Goal: Transaction & Acquisition: Book appointment/travel/reservation

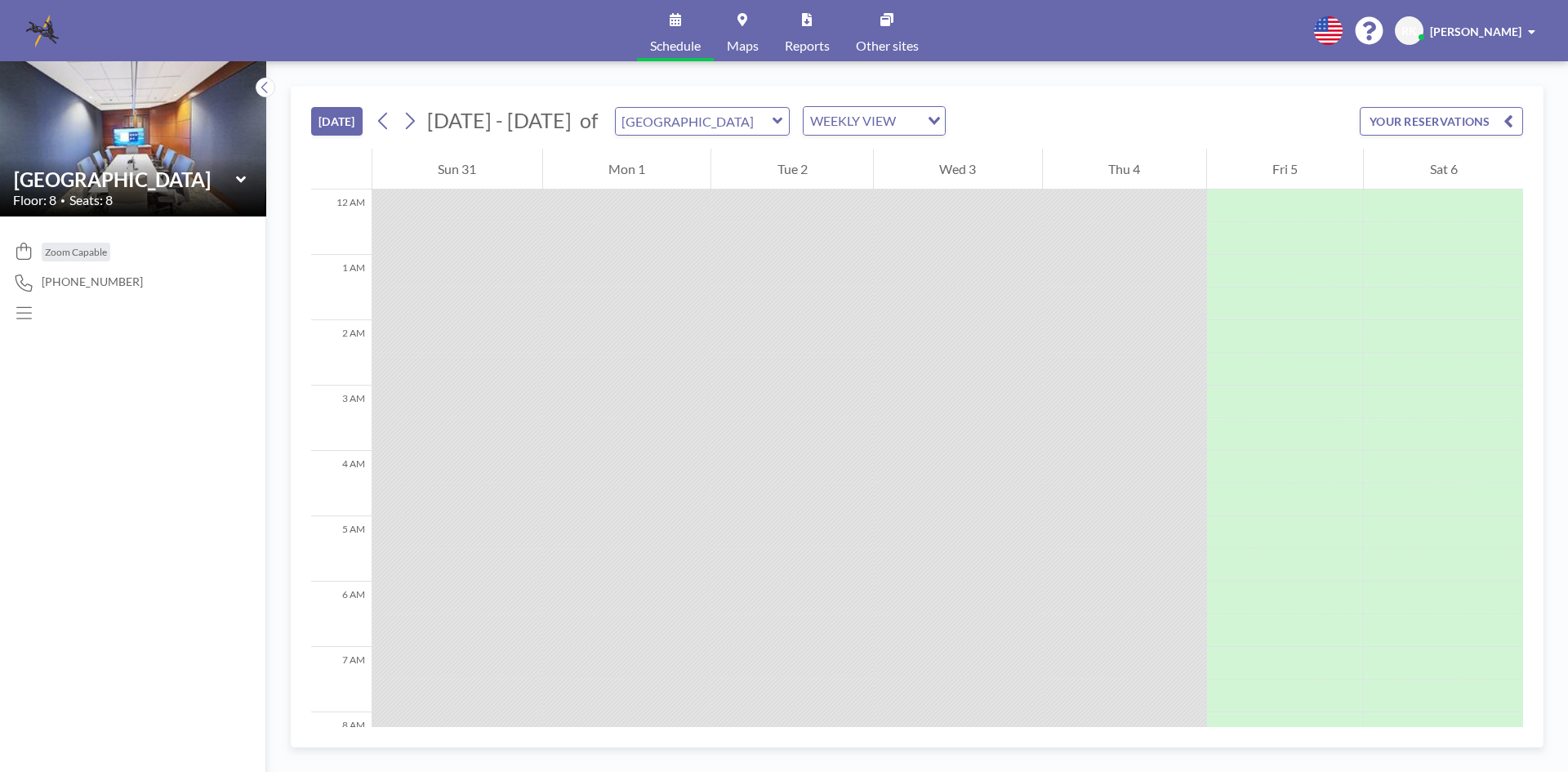
scroll to position [719, 0]
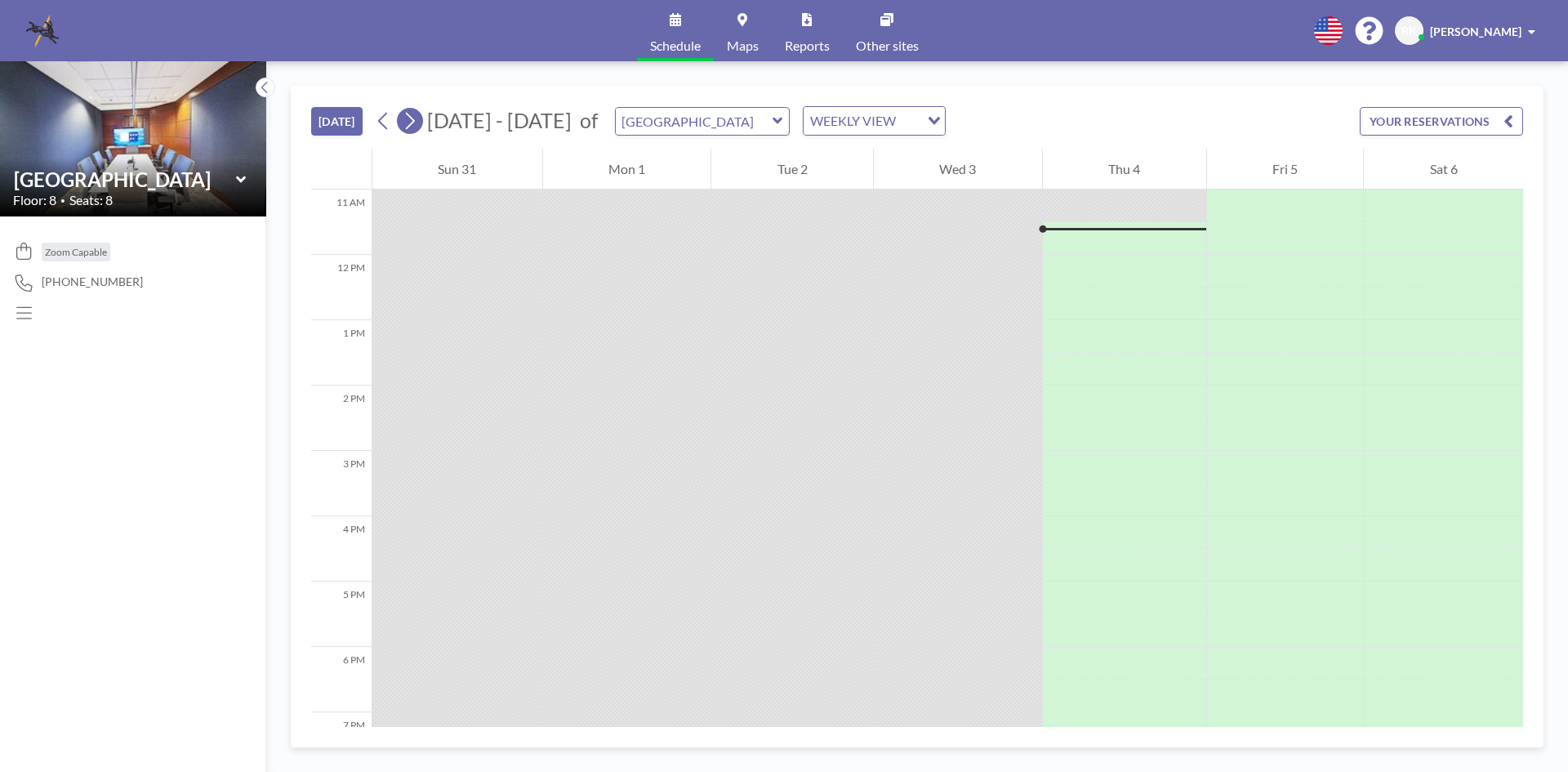
click at [414, 121] on icon at bounding box center [410, 121] width 16 height 25
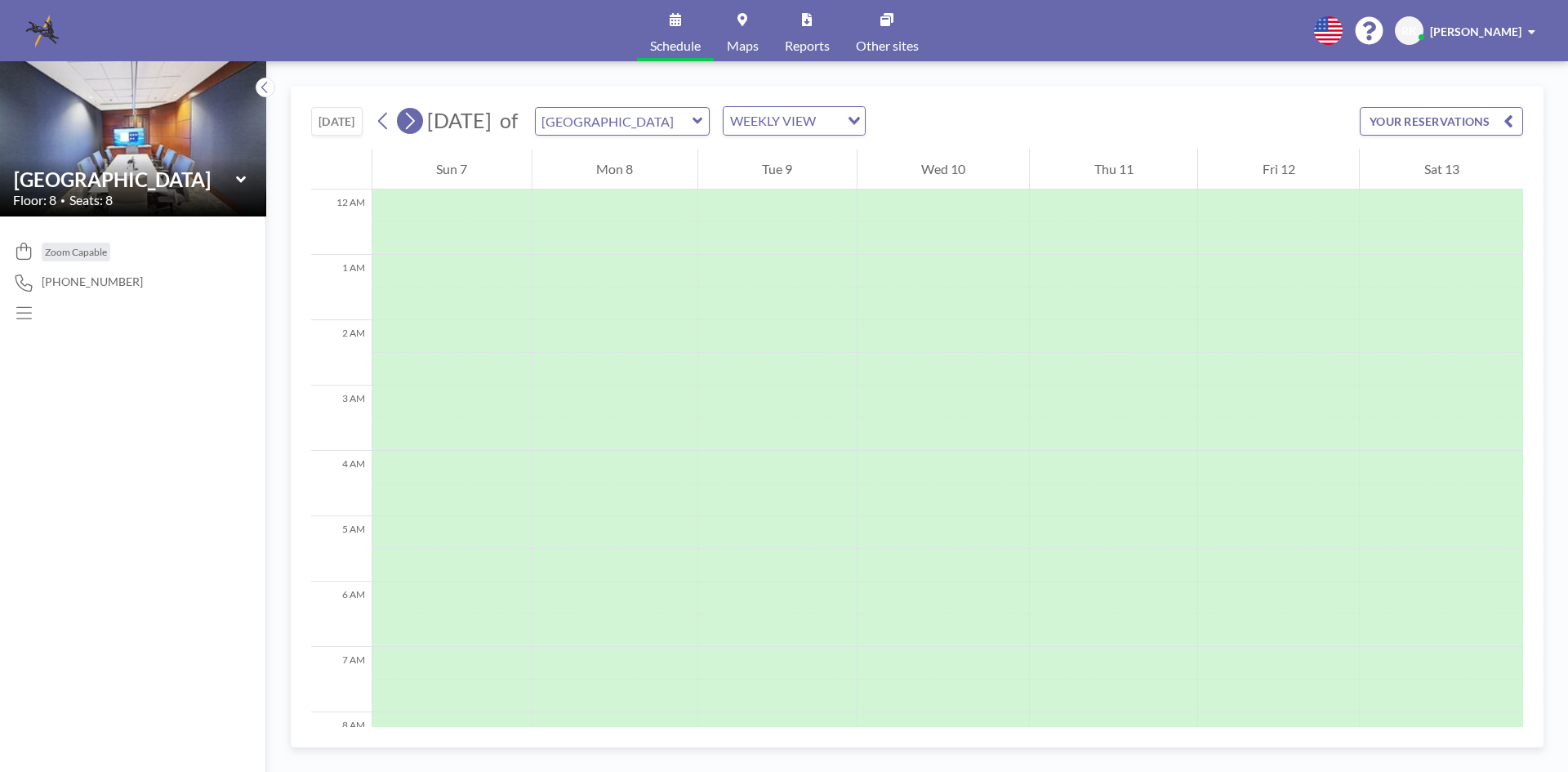
scroll to position [490, 0]
click at [241, 175] on icon at bounding box center [241, 180] width 11 height 16
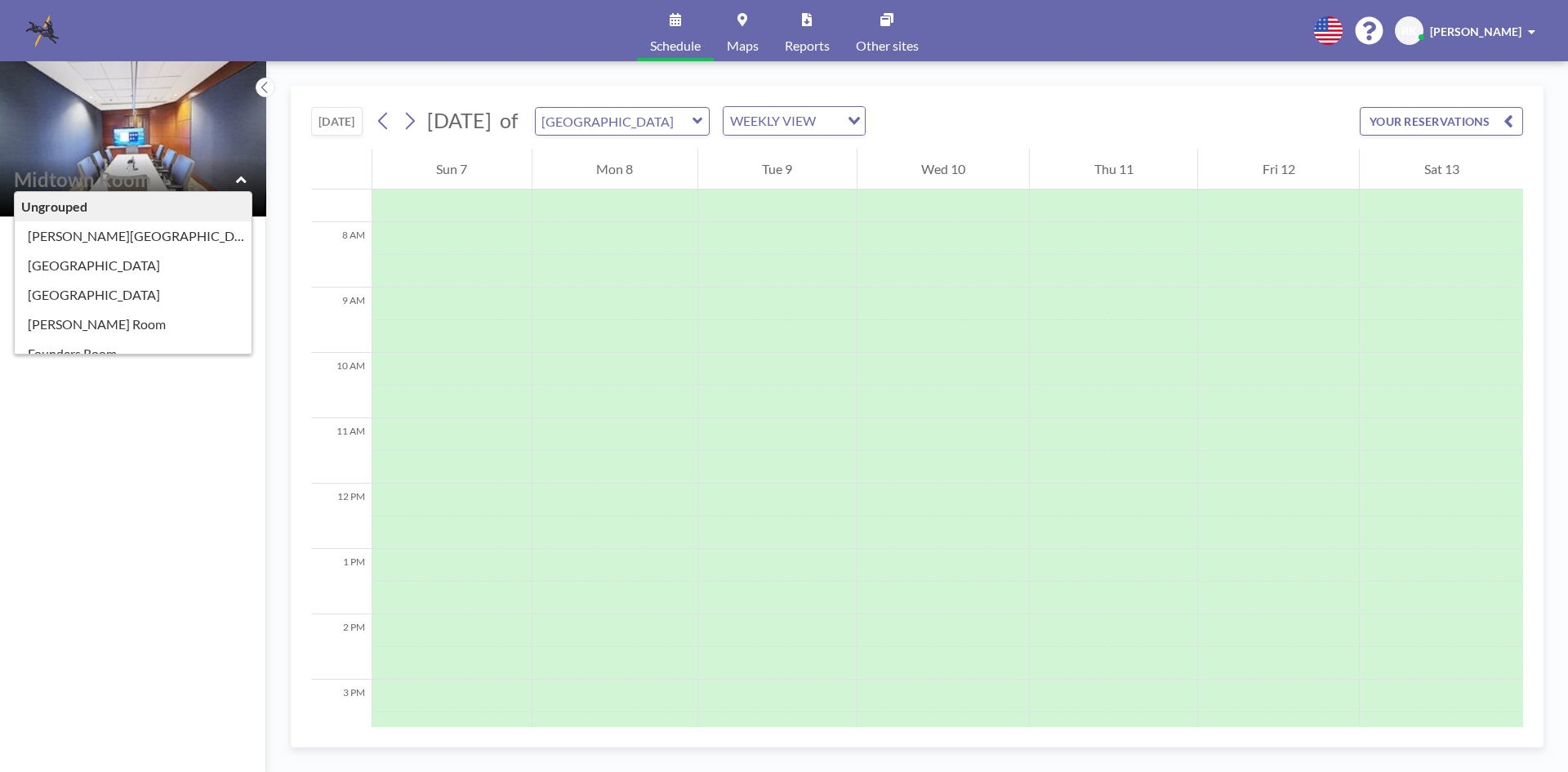
click at [1071, 105] on div "[DATE] [DATE] of Midtown Room WEEKLY VIEW Loading... YOUR RESERVATIONS" at bounding box center [917, 118] width 1212 height 62
click at [414, 120] on icon at bounding box center [410, 121] width 16 height 25
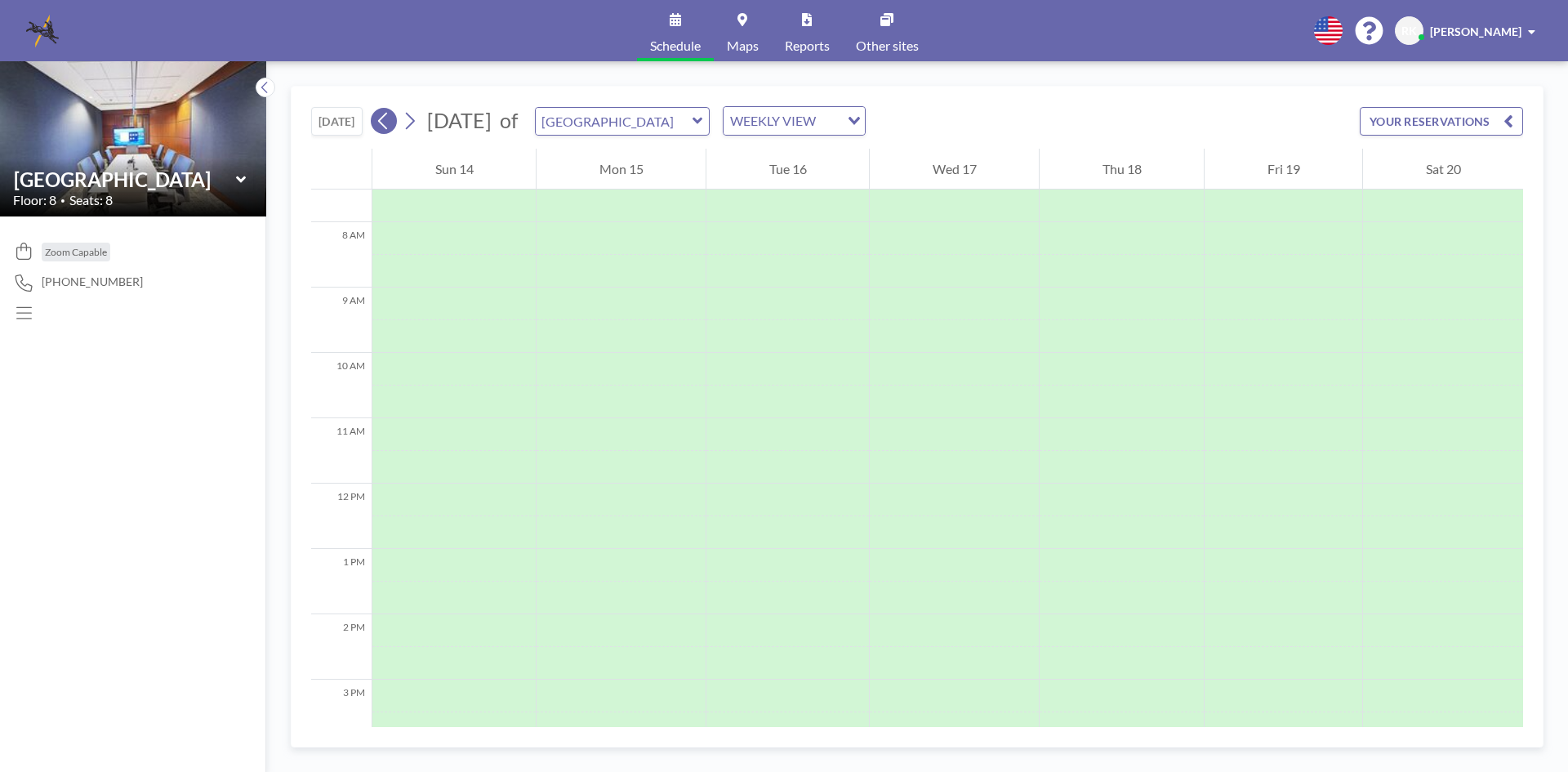
click at [387, 121] on icon at bounding box center [384, 121] width 16 height 25
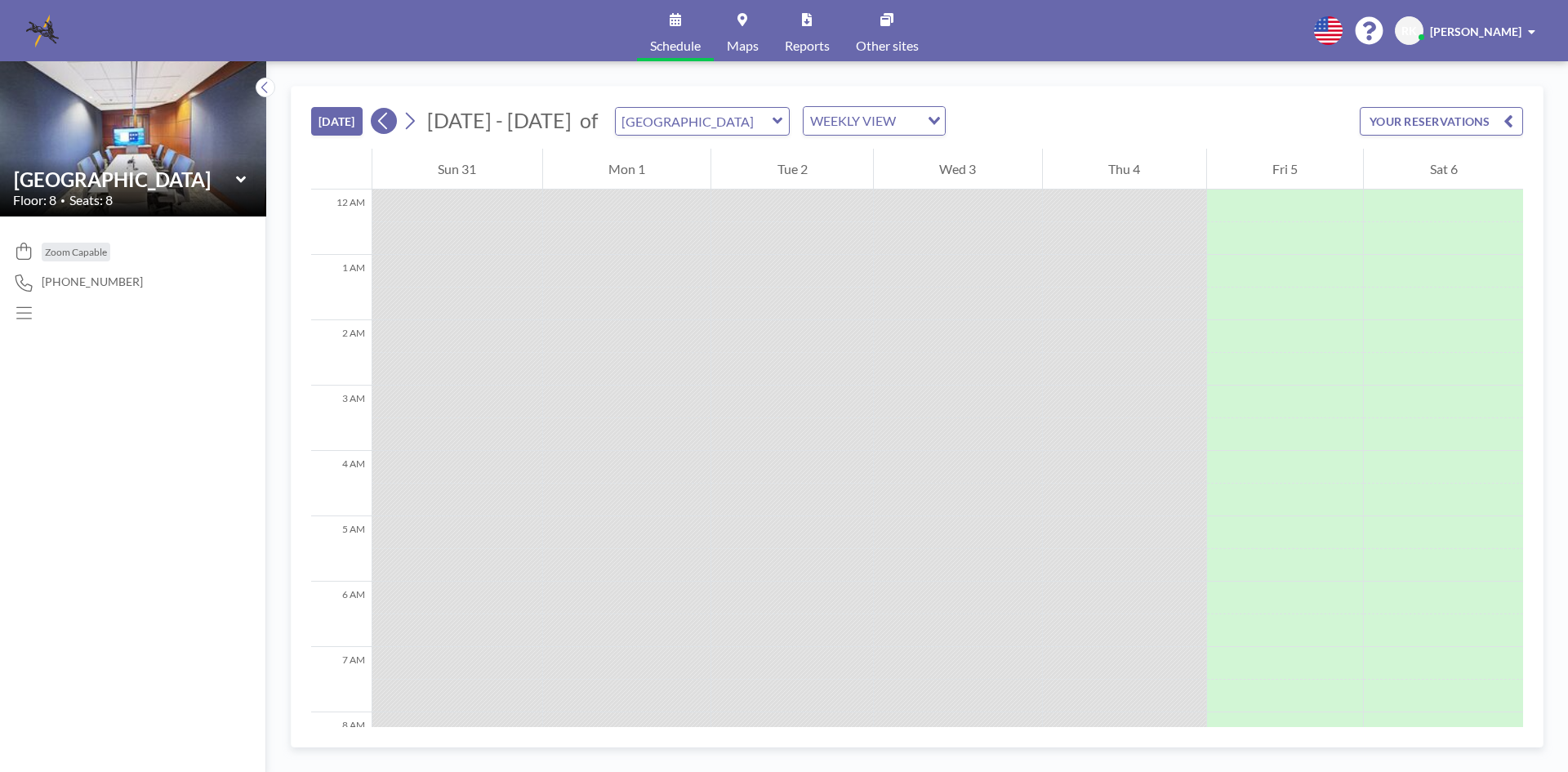
scroll to position [719, 0]
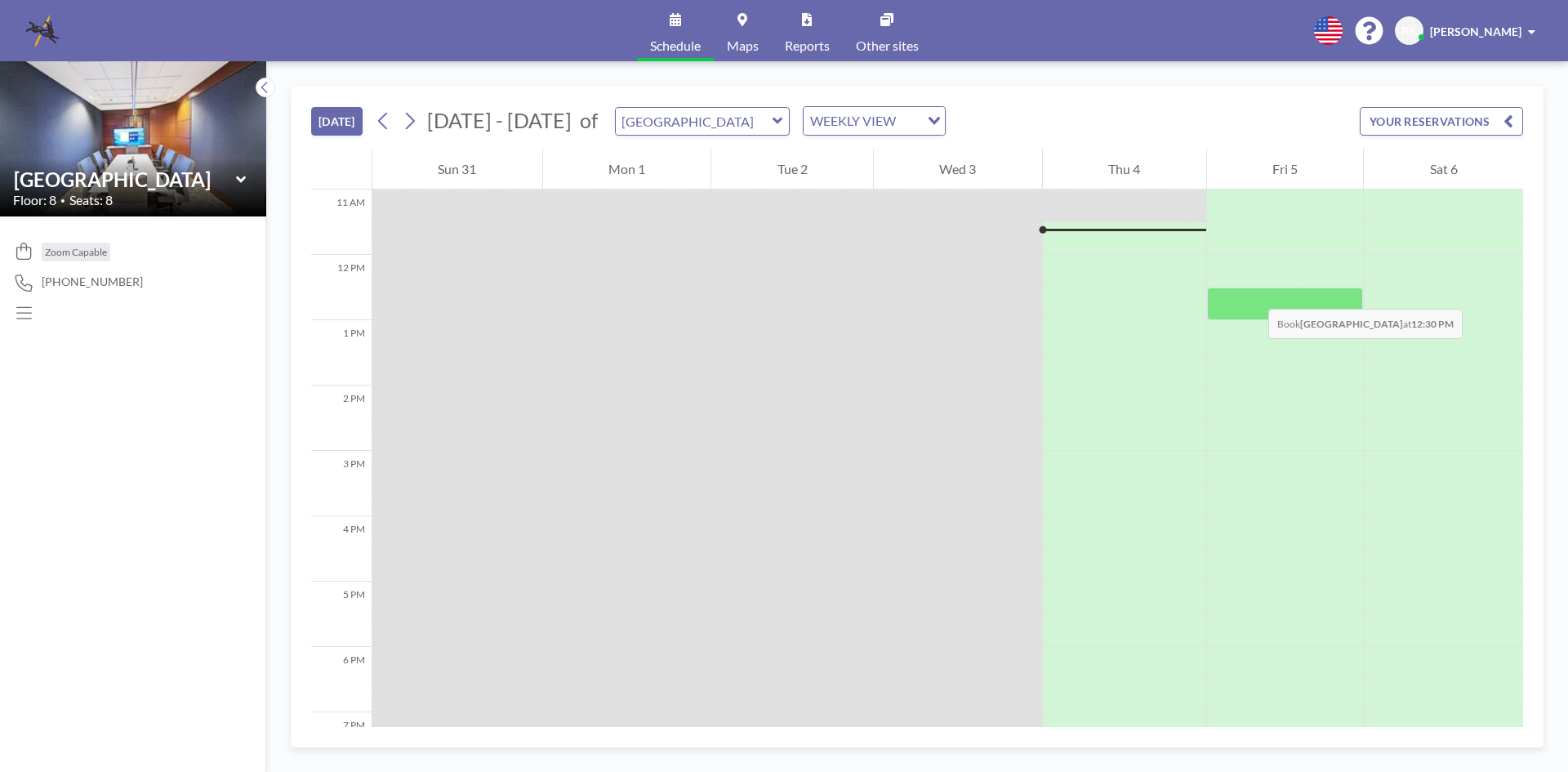
click at [1252, 292] on div at bounding box center [1285, 304] width 157 height 33
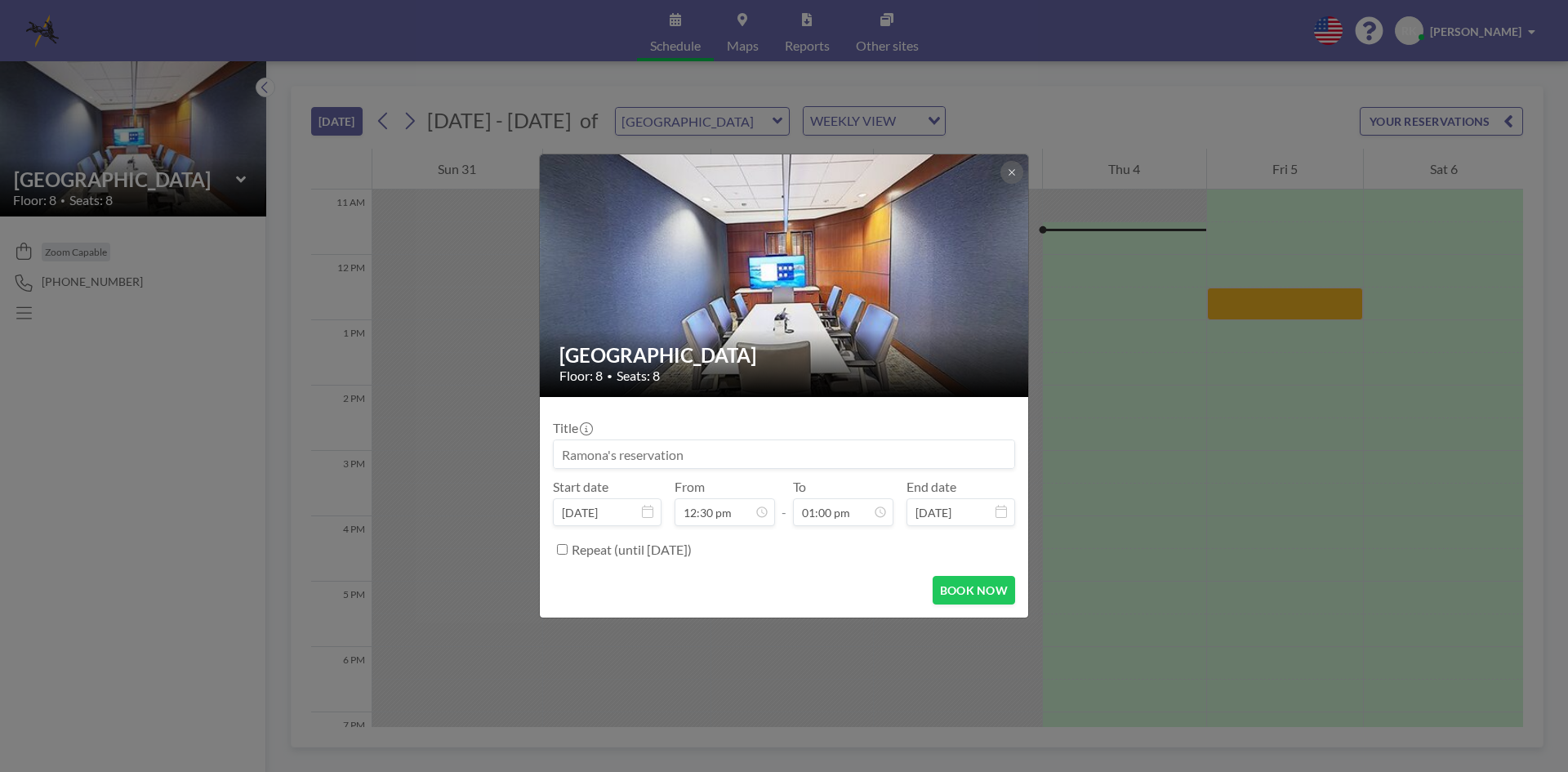
click at [1252, 292] on div "[GEOGRAPHIC_DATA] Floor: 8 • Seats: 8 Title Start date [DATE] From 12:30 pm - T…" at bounding box center [784, 386] width 1568 height 772
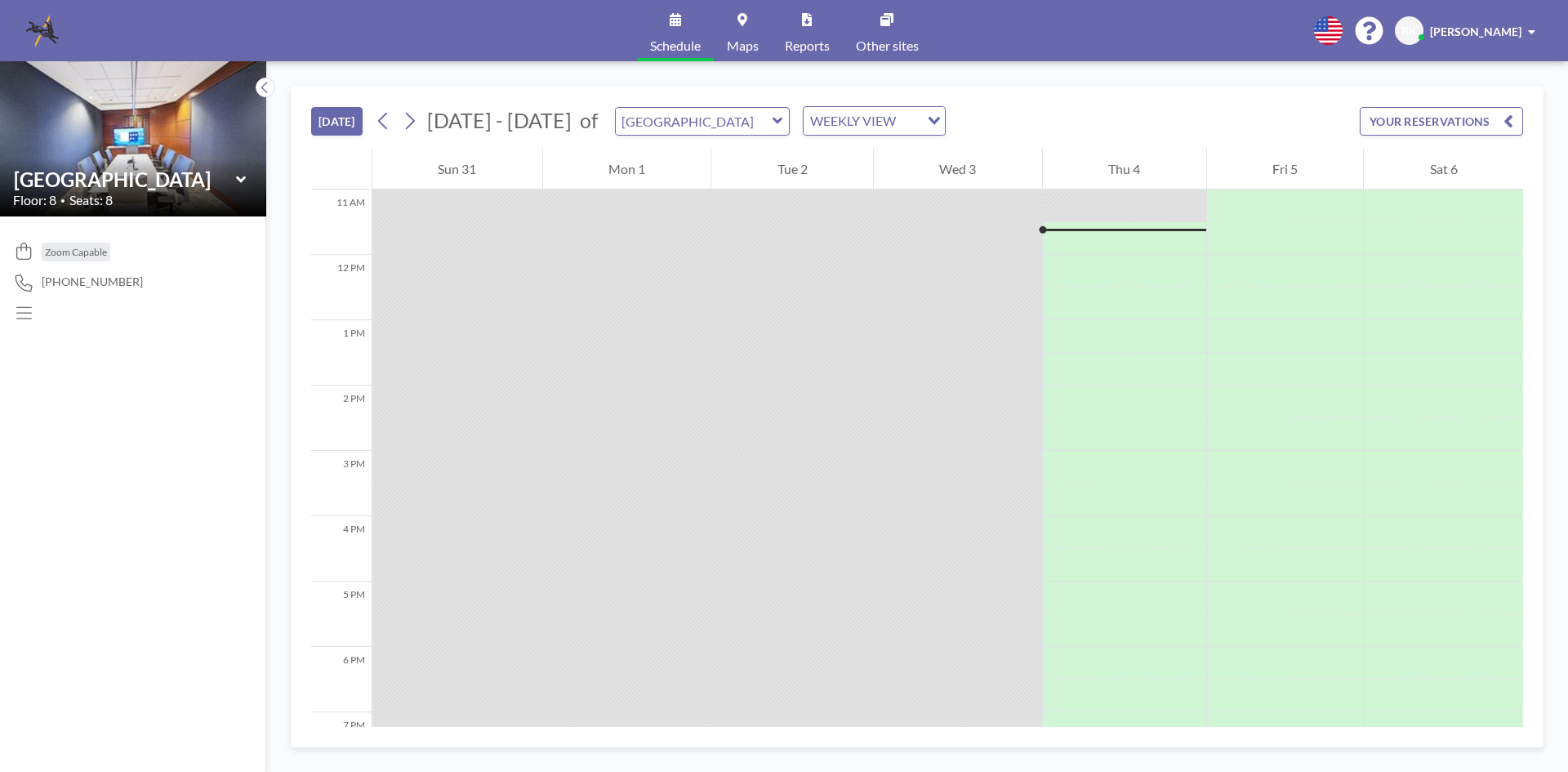
click at [336, 337] on div "1 PM" at bounding box center [341, 353] width 60 height 66
click at [1278, 329] on div at bounding box center [1285, 336] width 157 height 33
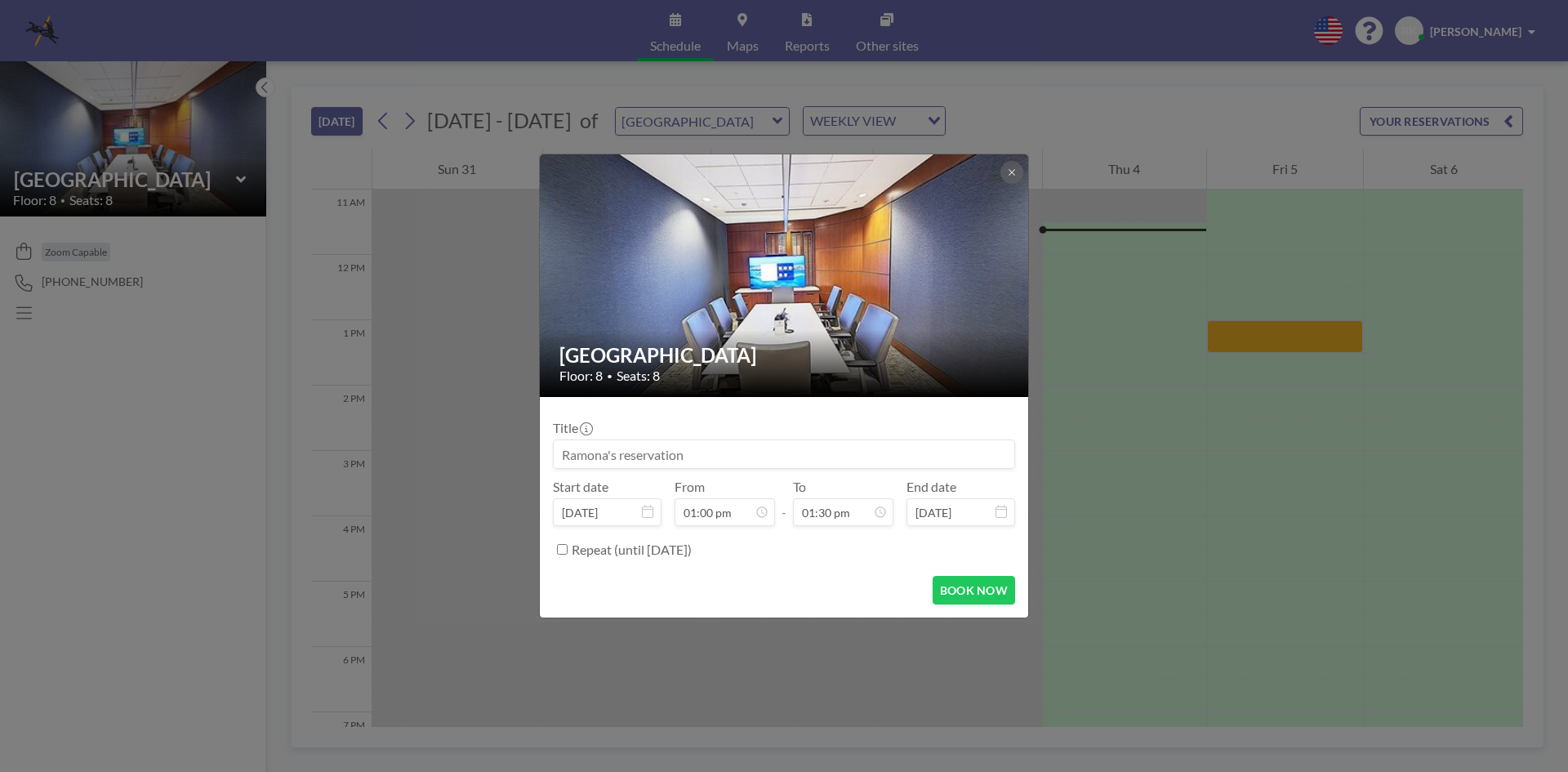
click at [733, 454] on input at bounding box center [784, 454] width 461 height 27
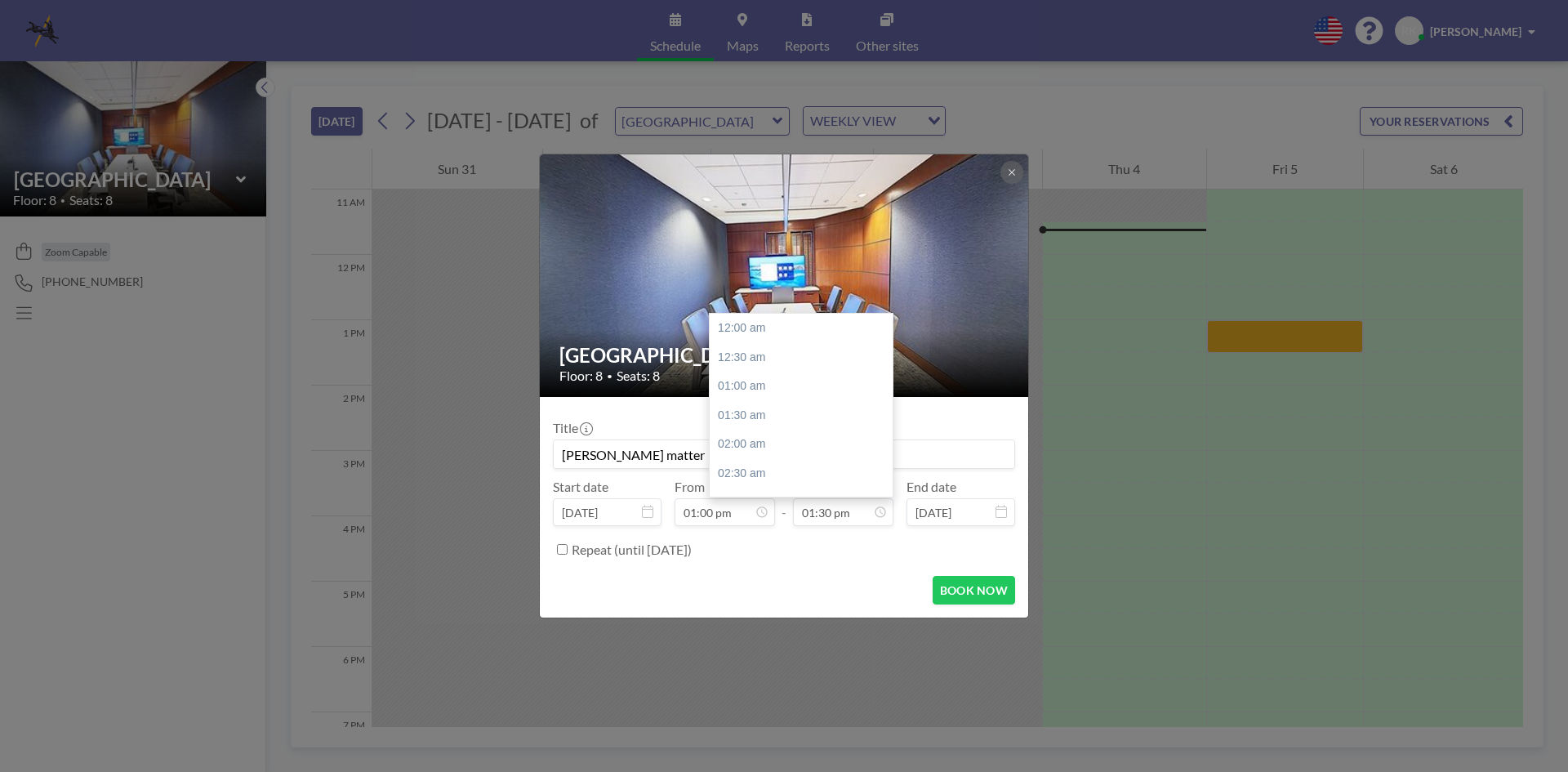
scroll to position [785, 0]
click at [785, 473] on div "04:00 pm" at bounding box center [805, 473] width 191 height 29
type input "[PERSON_NAME] matter"
type input "04:00 pm"
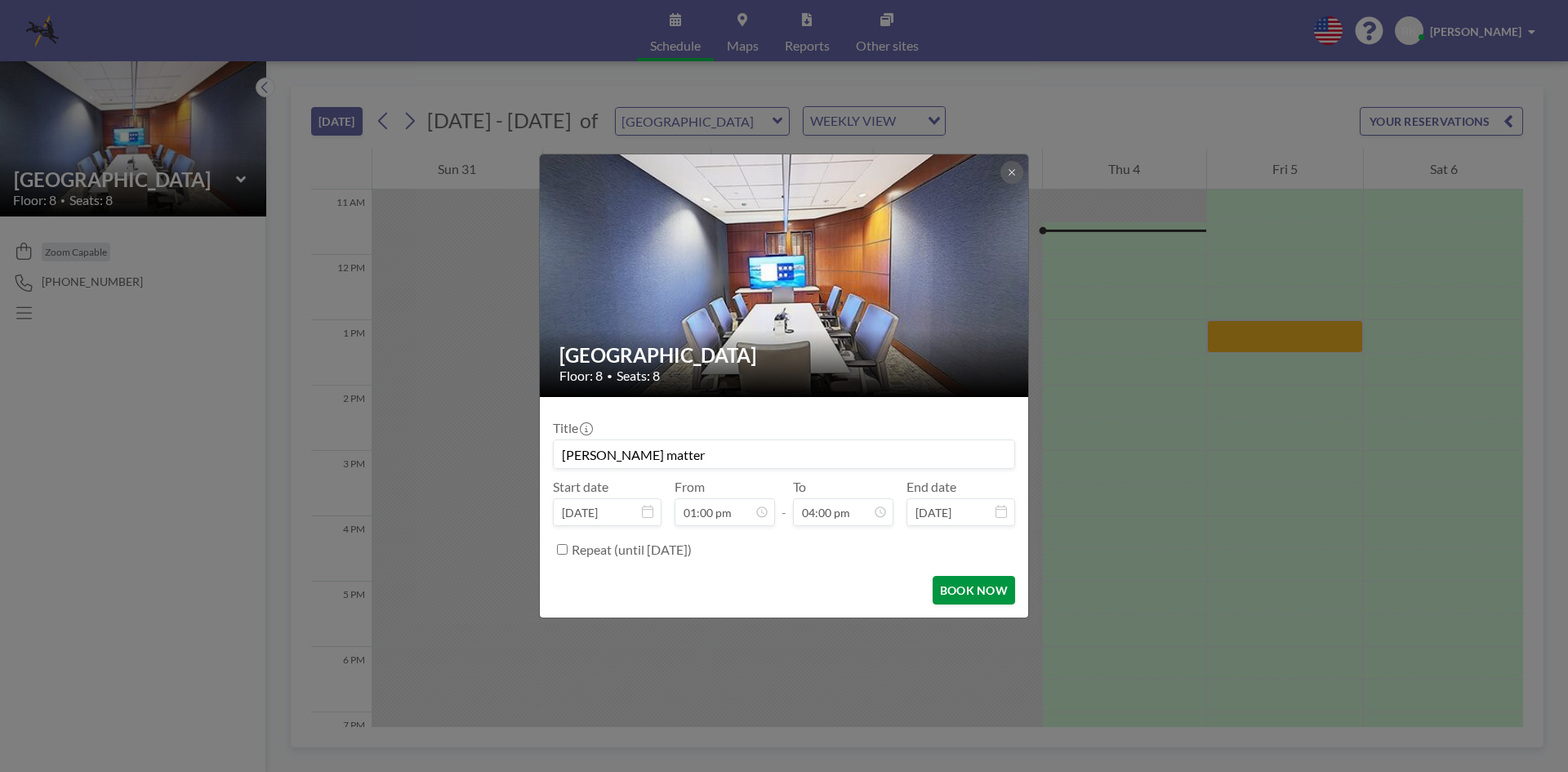
click at [969, 590] on button "BOOK NOW" at bounding box center [974, 590] width 82 height 28
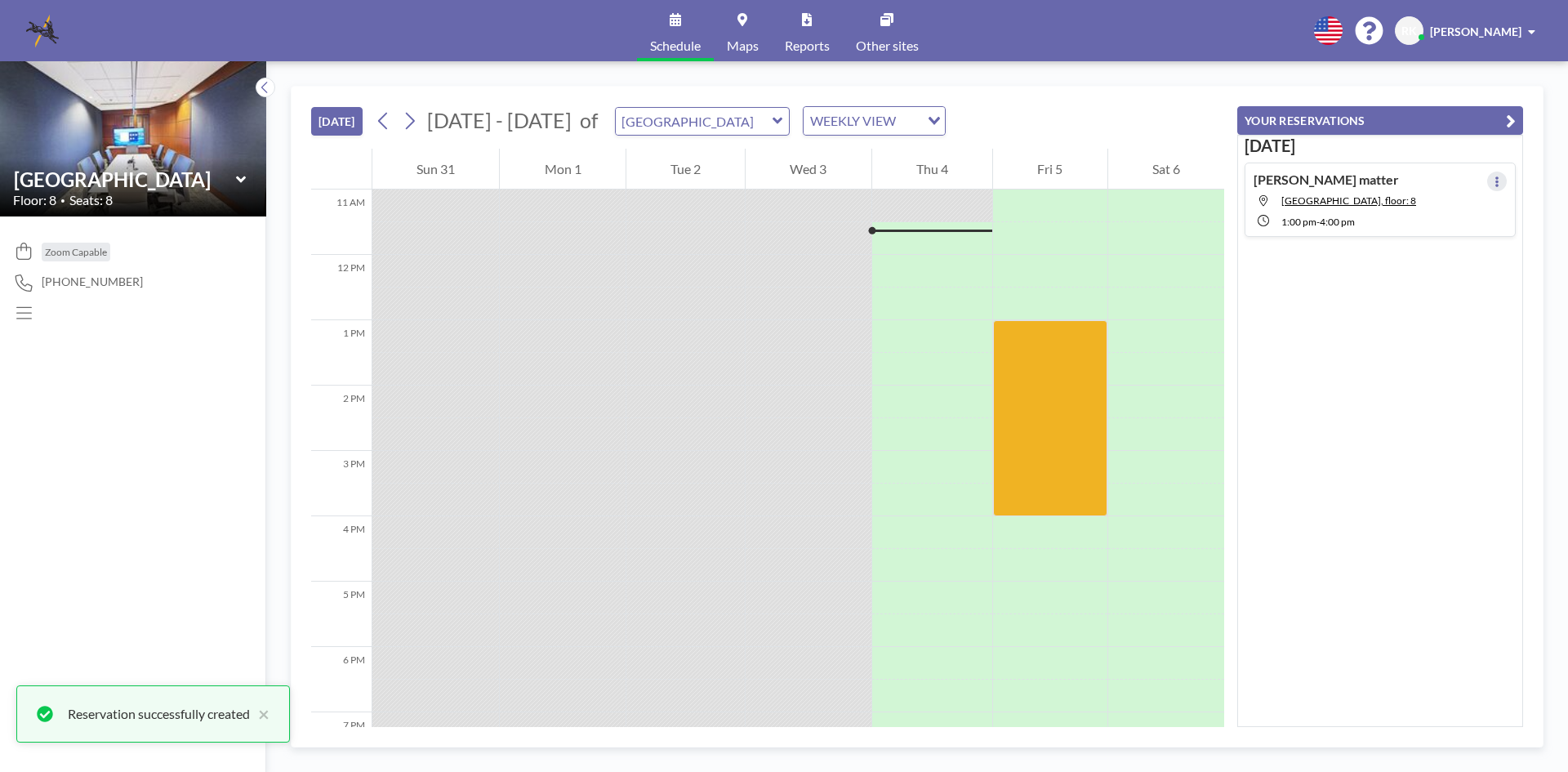
click at [1487, 178] on button at bounding box center [1497, 182] width 19 height 19
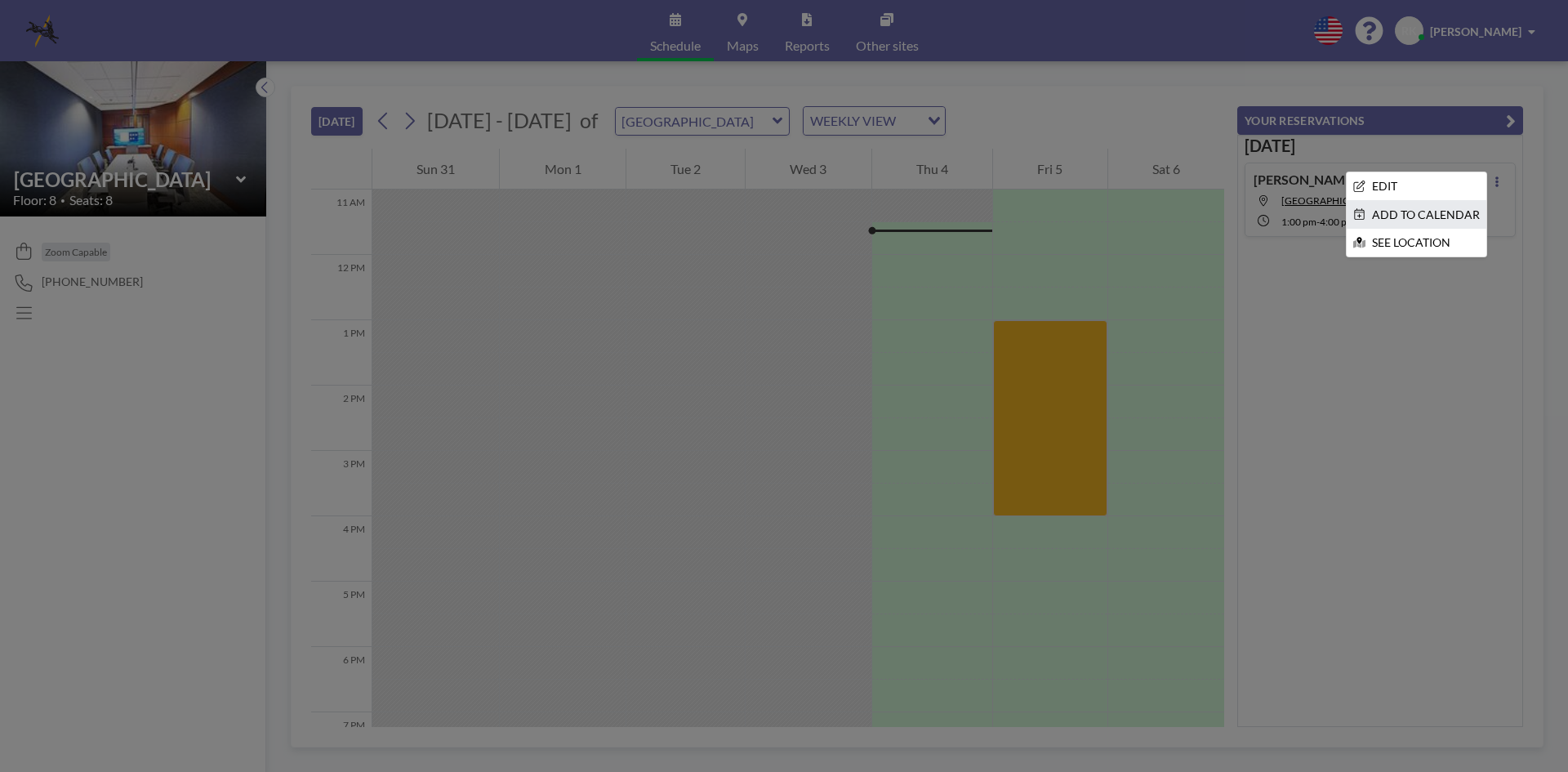
click at [1409, 211] on li "ADD TO CALENDAR" at bounding box center [1417, 214] width 140 height 27
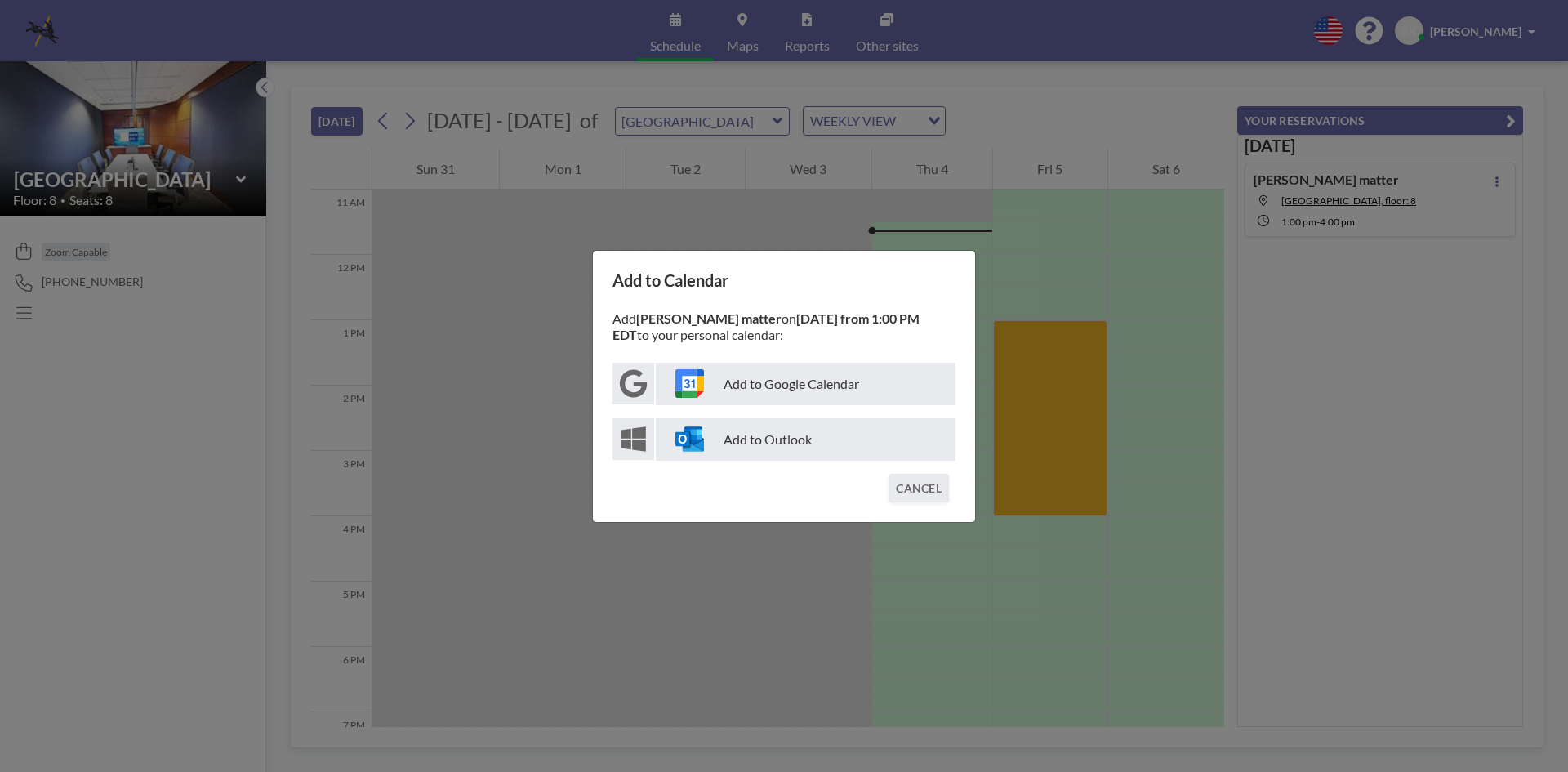
click at [756, 438] on p "Add to Outlook" at bounding box center [805, 440] width 299 height 43
click at [906, 488] on button "CANCEL" at bounding box center [919, 488] width 60 height 28
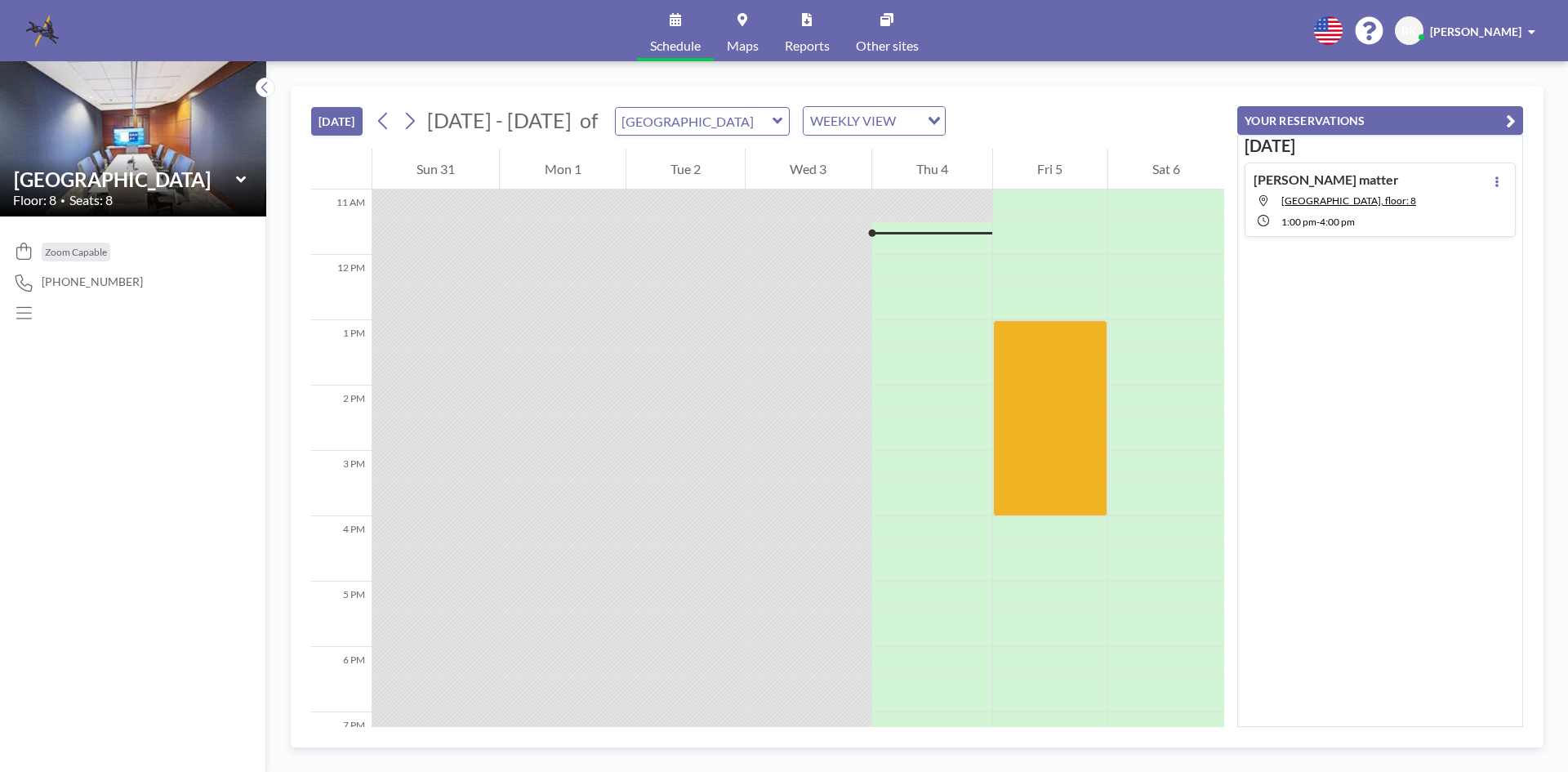
click at [1497, 28] on span "[PERSON_NAME]" at bounding box center [1475, 32] width 91 height 14
click at [1490, 108] on span "Log out" at bounding box center [1486, 111] width 37 height 16
